Goal: Find specific page/section: Find specific page/section

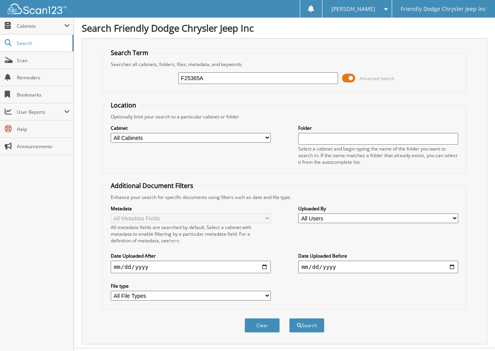
type input "F25365A"
click at [289, 318] on button "Search" at bounding box center [306, 325] width 35 height 14
drag, startPoint x: 207, startPoint y: 78, endPoint x: 98, endPoint y: 81, distance: 109.2
click at [99, 81] on div "Search Term Searches all cabinets, folders, files, metadata, and keywords F2536…" at bounding box center [284, 191] width 405 height 306
type input "JG262272"
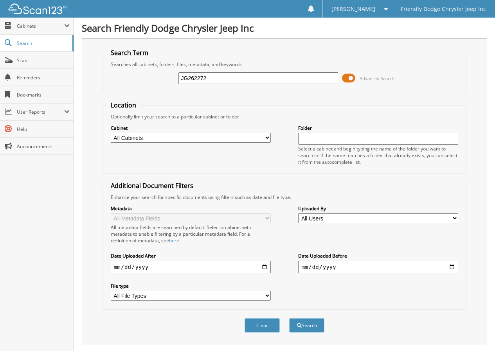
click at [289, 318] on button "Search" at bounding box center [306, 325] width 35 height 14
click at [18, 59] on span "Scan" at bounding box center [43, 60] width 53 height 7
